Goal: Information Seeking & Learning: Learn about a topic

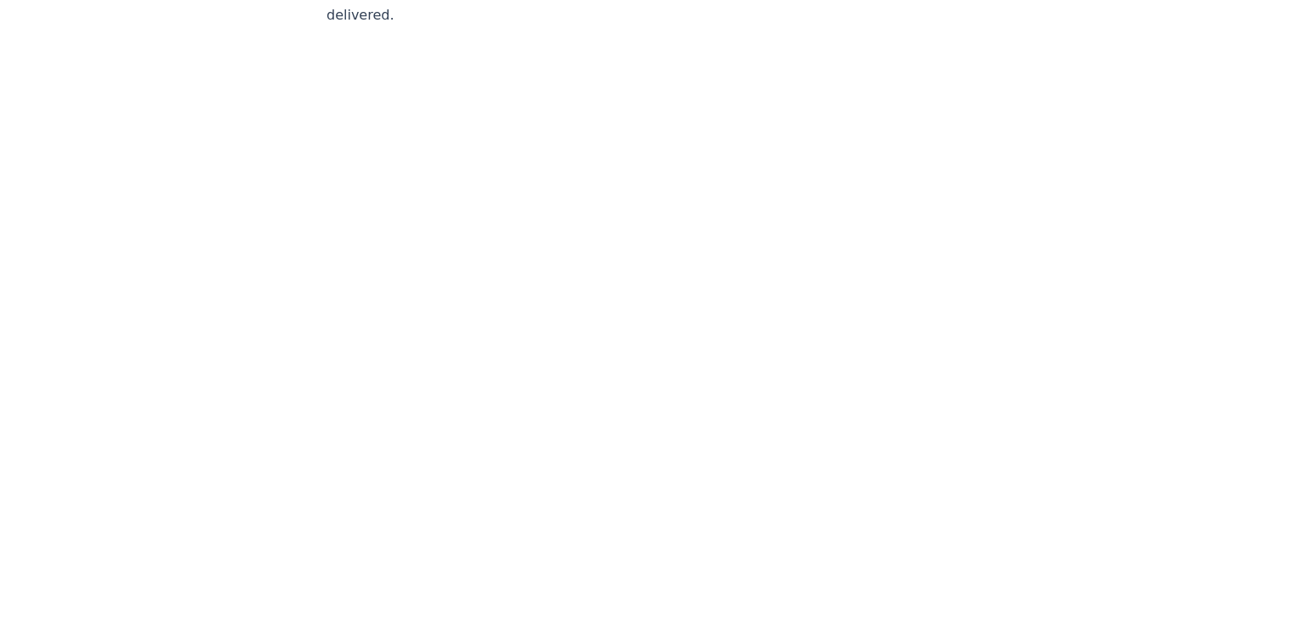
scroll to position [10254, 0]
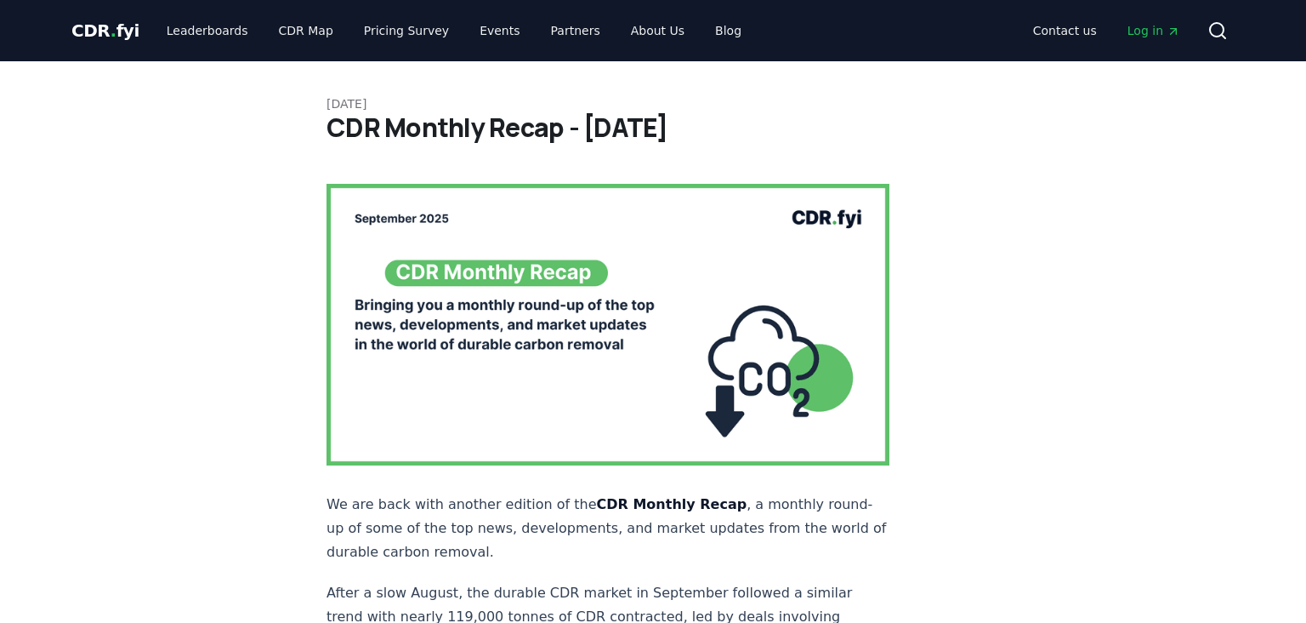
scroll to position [10564, 0]
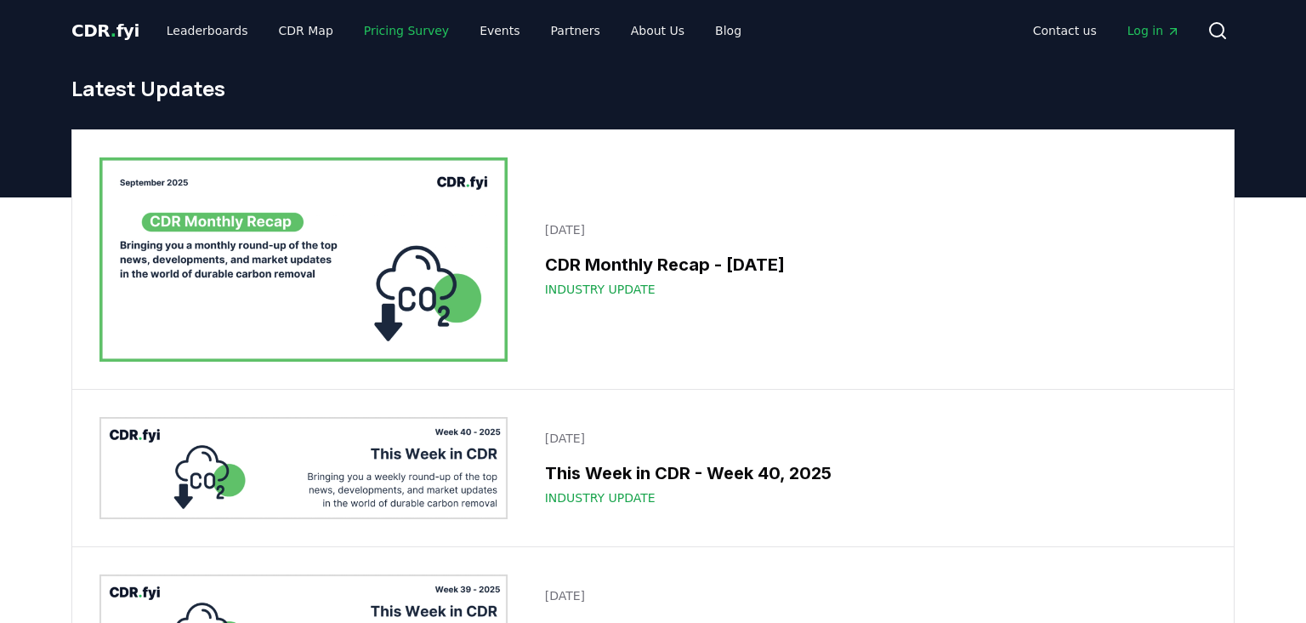
click at [379, 34] on link "Pricing Survey" at bounding box center [406, 30] width 112 height 31
